Goal: Transaction & Acquisition: Book appointment/travel/reservation

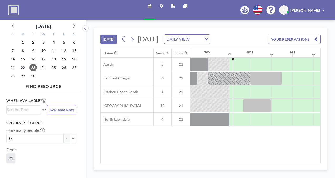
scroll to position [0, 633]
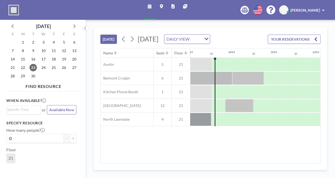
click at [43, 5] on div "Schedule Maps Reports Other sites English Polski 日本語 Española [PERSON_NAME]" at bounding box center [167, 10] width 335 height 20
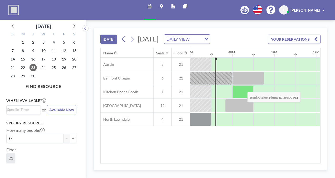
click at [243, 95] on div at bounding box center [243, 91] width 21 height 13
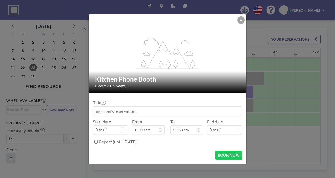
click at [151, 109] on input at bounding box center [167, 111] width 149 height 9
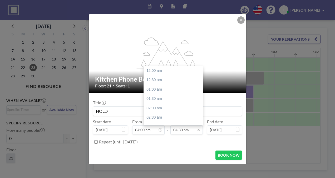
scroll to position [310, 0]
type input "HOLD"
click at [166, 82] on div "05:00 pm" at bounding box center [175, 79] width 62 height 9
type input "05:00 pm"
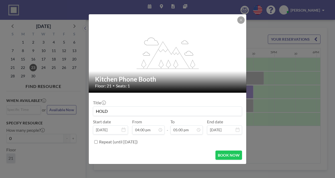
scroll to position [319, 0]
click at [221, 155] on button "BOOK NOW" at bounding box center [229, 154] width 27 height 9
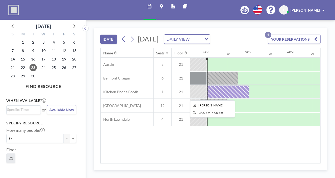
scroll to position [0, 658]
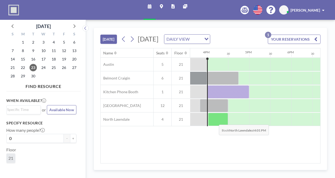
click at [215, 126] on div at bounding box center [218, 119] width 20 height 13
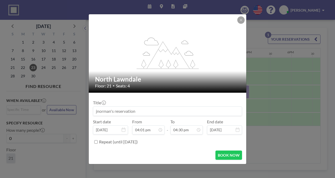
click at [159, 112] on input at bounding box center [167, 111] width 149 height 9
type input "O"
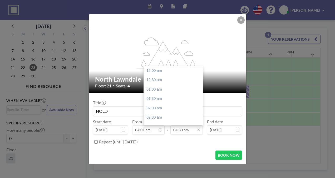
scroll to position [310, 0]
type input "HOLD"
click at [190, 128] on input "04:30 pm" at bounding box center [187, 129] width 32 height 9
click at [159, 81] on div "05:00 pm" at bounding box center [175, 79] width 62 height 9
type input "05:00 pm"
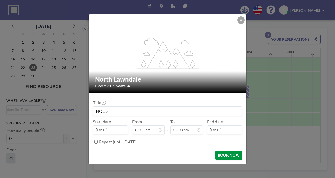
scroll to position [0, 0]
click at [224, 153] on button "BOOK NOW" at bounding box center [229, 154] width 27 height 9
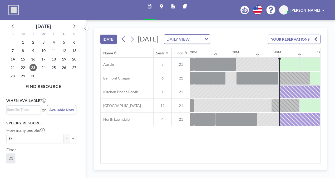
scroll to position [0, 612]
